Goal: Task Accomplishment & Management: Manage account settings

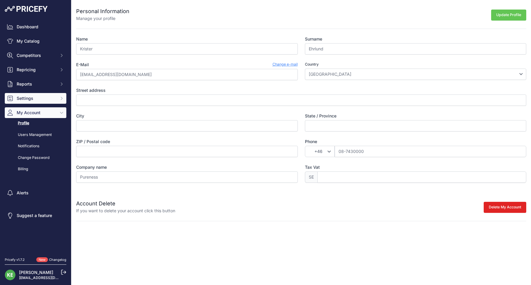
click at [26, 96] on span "Settings" at bounding box center [36, 98] width 39 height 6
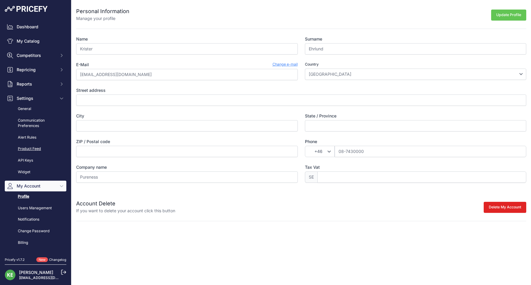
click at [33, 148] on link "Product Feed" at bounding box center [36, 148] width 62 height 10
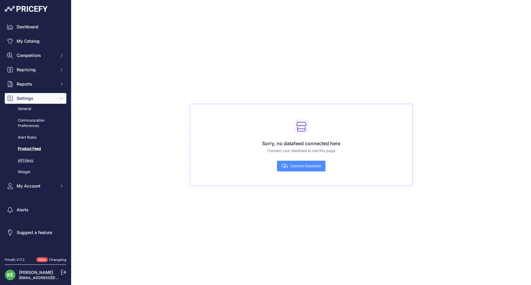
click at [26, 157] on link "API Keys" at bounding box center [36, 160] width 62 height 10
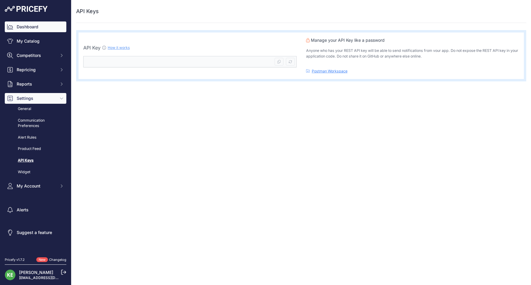
click at [37, 31] on link "Dashboard" at bounding box center [36, 26] width 62 height 11
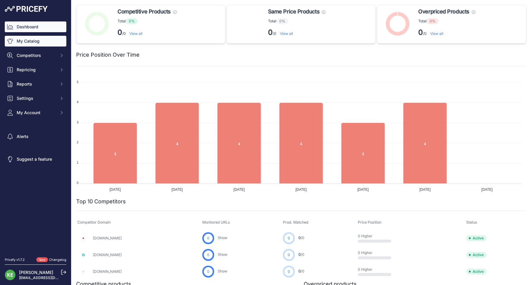
click at [37, 43] on link "My Catalog" at bounding box center [36, 41] width 62 height 11
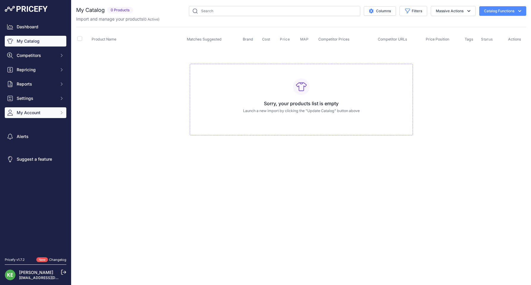
click at [32, 116] on button "My Account" at bounding box center [36, 112] width 62 height 11
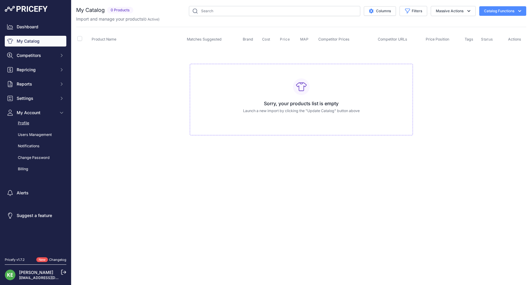
click at [37, 124] on link "Profile" at bounding box center [36, 123] width 62 height 10
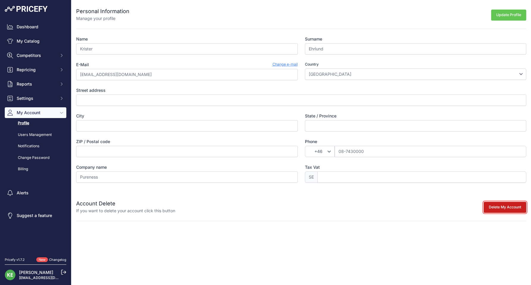
click at [492, 208] on button "Delete My Account" at bounding box center [505, 207] width 43 height 11
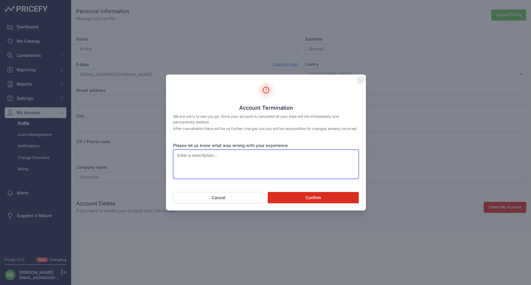
click at [296, 174] on textarea "Please let us know what was wrong with your experience" at bounding box center [266, 163] width 186 height 29
type textarea "No longer needed"
click at [298, 199] on button "Confirm" at bounding box center [313, 197] width 91 height 11
